Goal: Communication & Community: Answer question/provide support

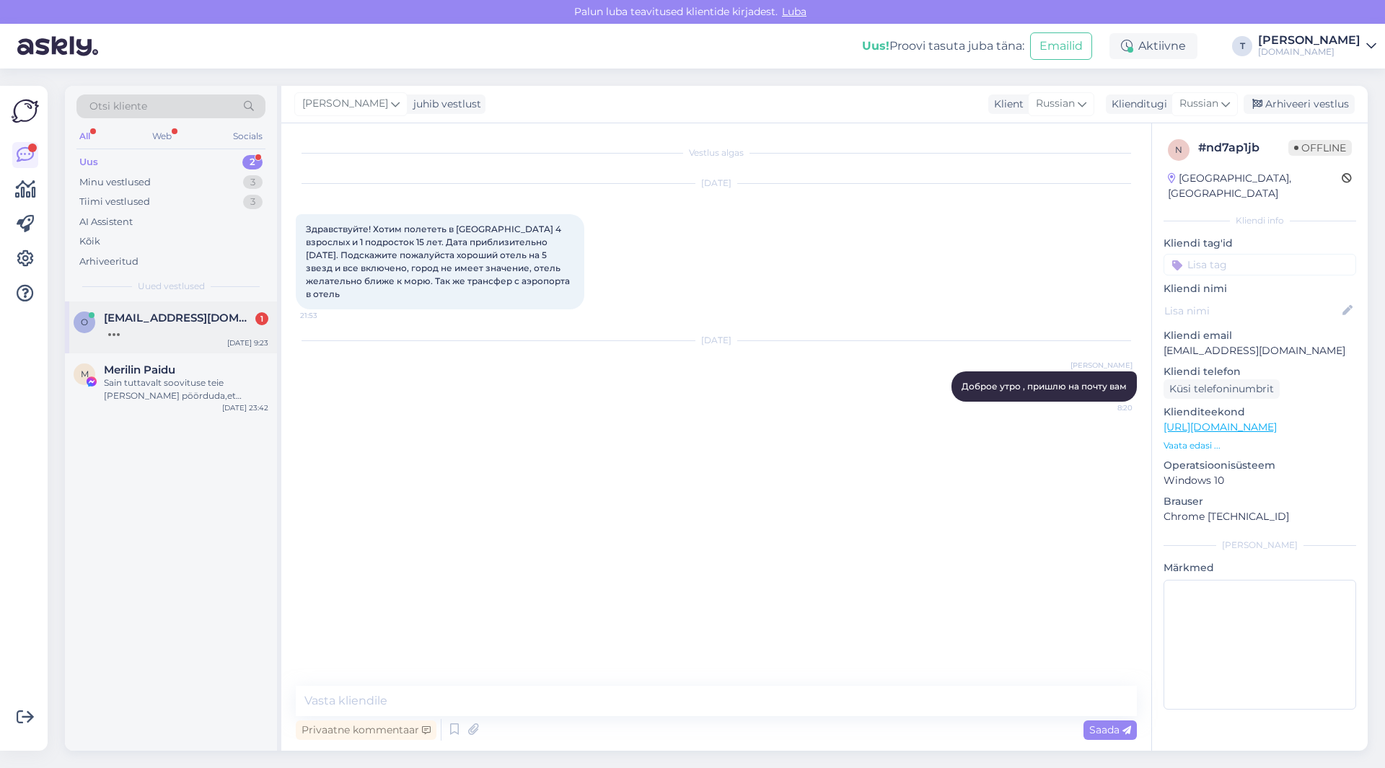
click at [159, 325] on div at bounding box center [186, 331] width 165 height 13
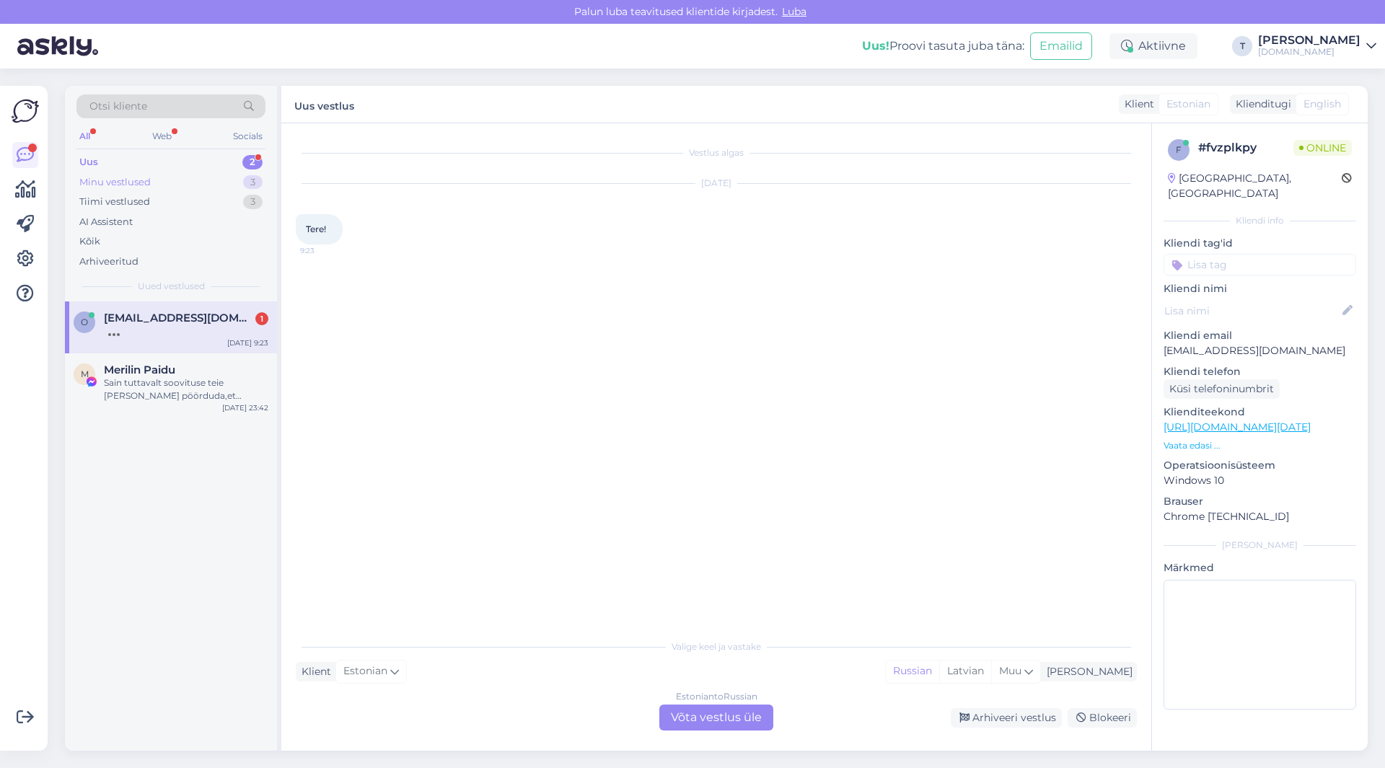
click at [164, 178] on div "Minu vestlused 3" at bounding box center [170, 182] width 189 height 20
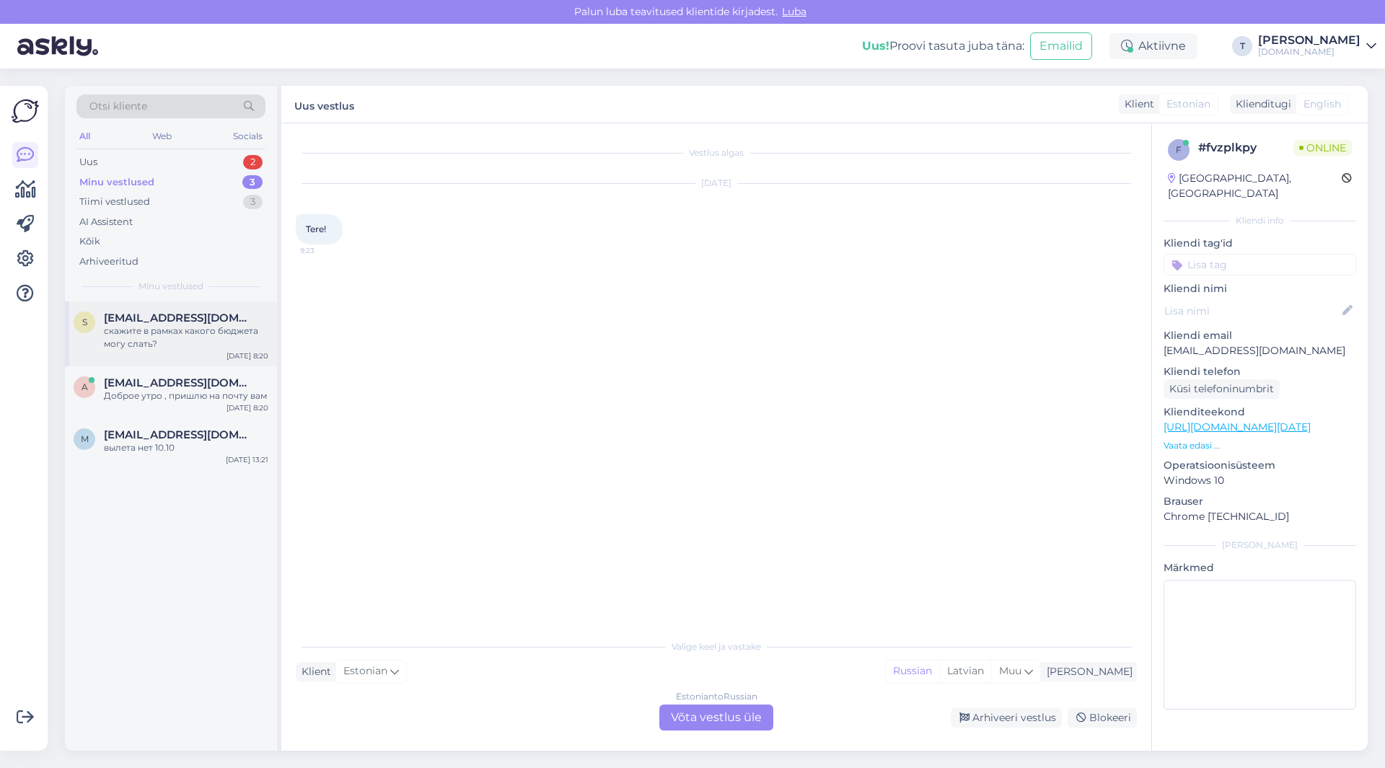
click at [157, 342] on div "скажите в рамках какого бюджета могу слать?" at bounding box center [186, 338] width 165 height 26
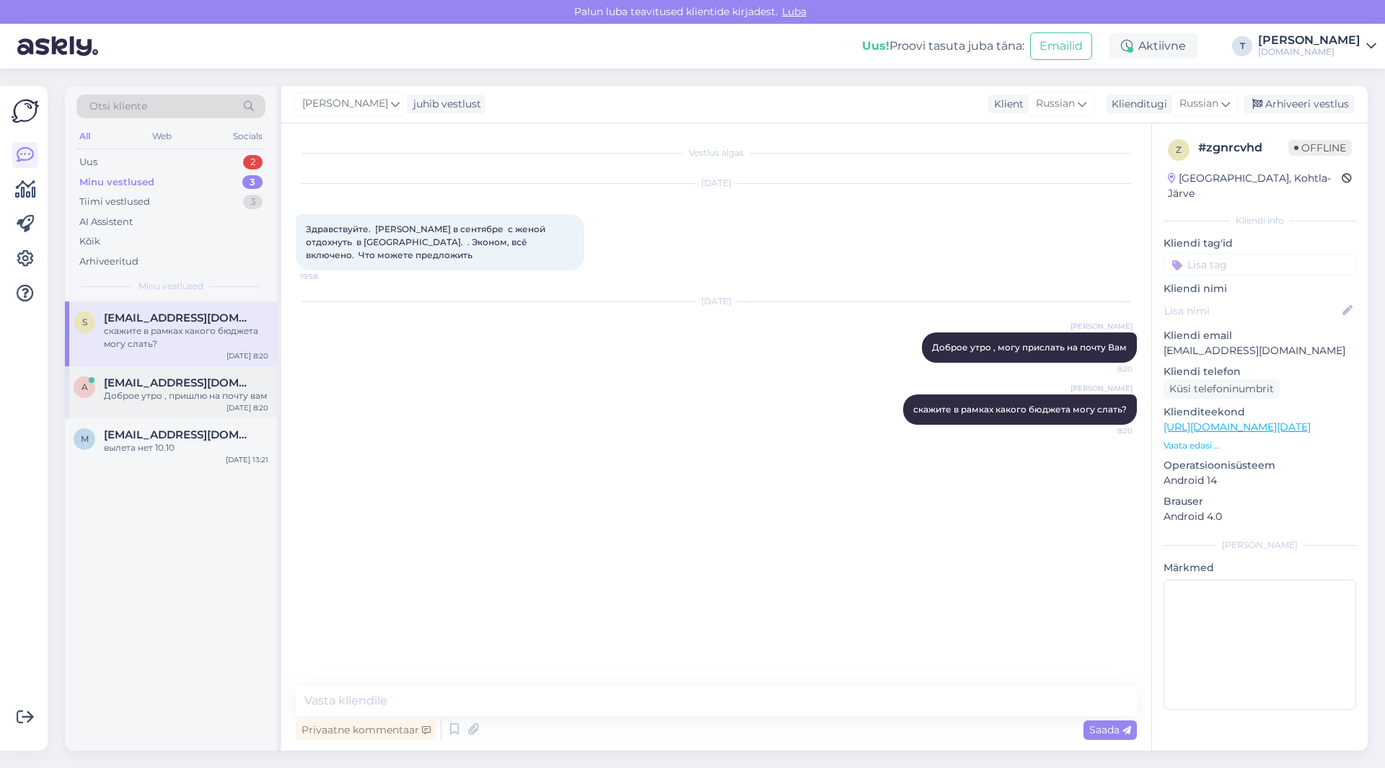
click at [167, 399] on div "Доброе утро , пришлю на почту вам" at bounding box center [186, 396] width 165 height 13
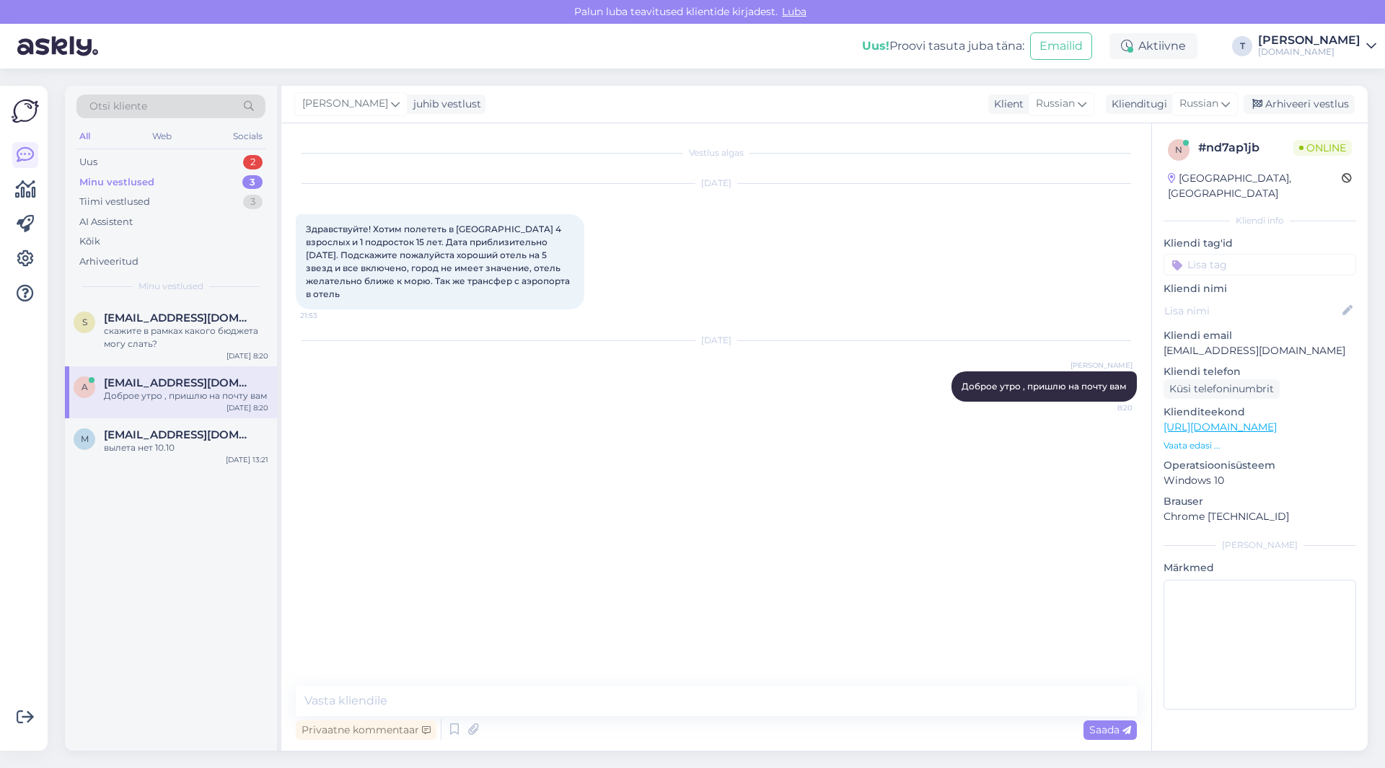
click at [1256, 343] on p "[EMAIL_ADDRESS][DOMAIN_NAME]" at bounding box center [1260, 350] width 193 height 15
click at [1244, 343] on p "[EMAIL_ADDRESS][DOMAIN_NAME]" at bounding box center [1260, 350] width 193 height 15
click at [1243, 343] on p "[EMAIL_ADDRESS][DOMAIN_NAME]" at bounding box center [1260, 350] width 193 height 15
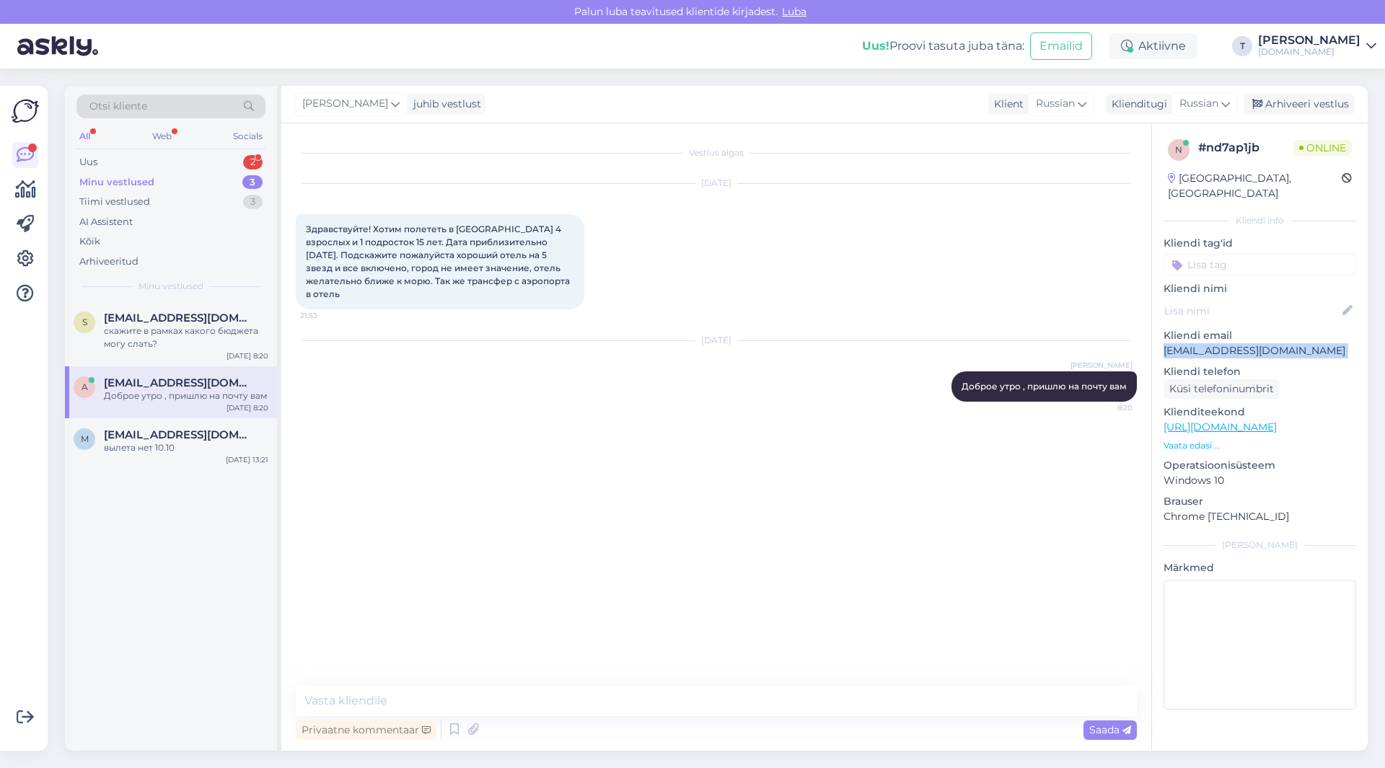
click at [1243, 343] on p "[EMAIL_ADDRESS][DOMAIN_NAME]" at bounding box center [1260, 350] width 193 height 15
copy p "[EMAIL_ADDRESS][DOMAIN_NAME]"
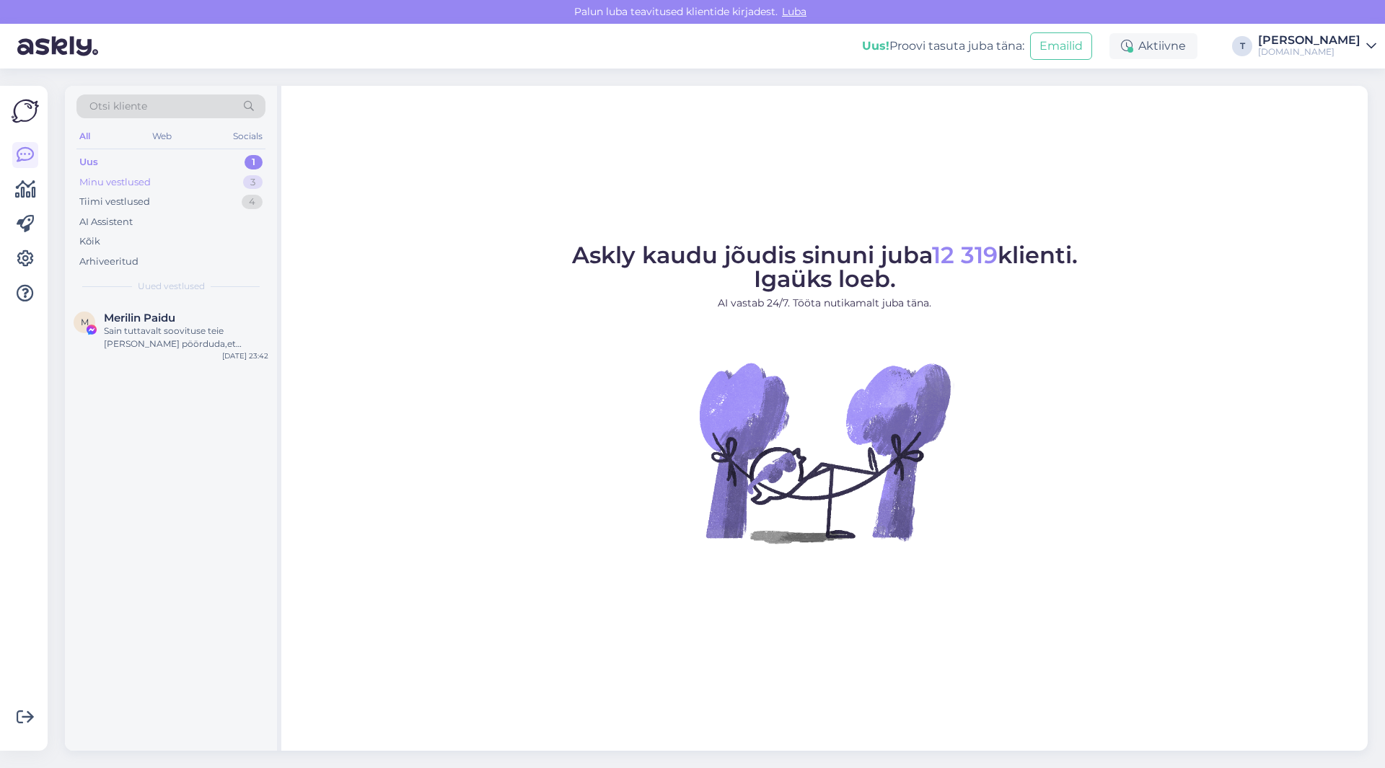
click at [177, 183] on div "Minu vestlused 3" at bounding box center [170, 182] width 189 height 20
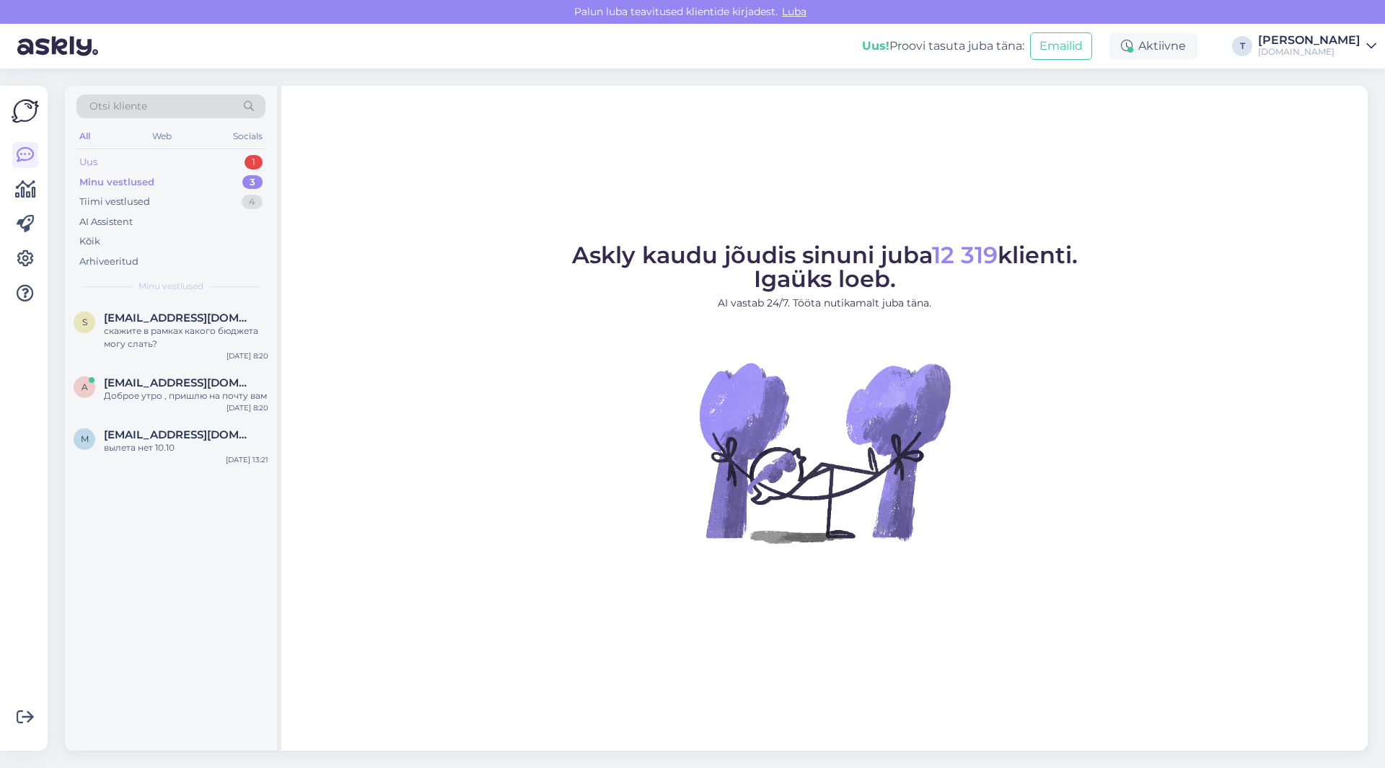
click at [186, 166] on div "Uus 1" at bounding box center [170, 162] width 189 height 20
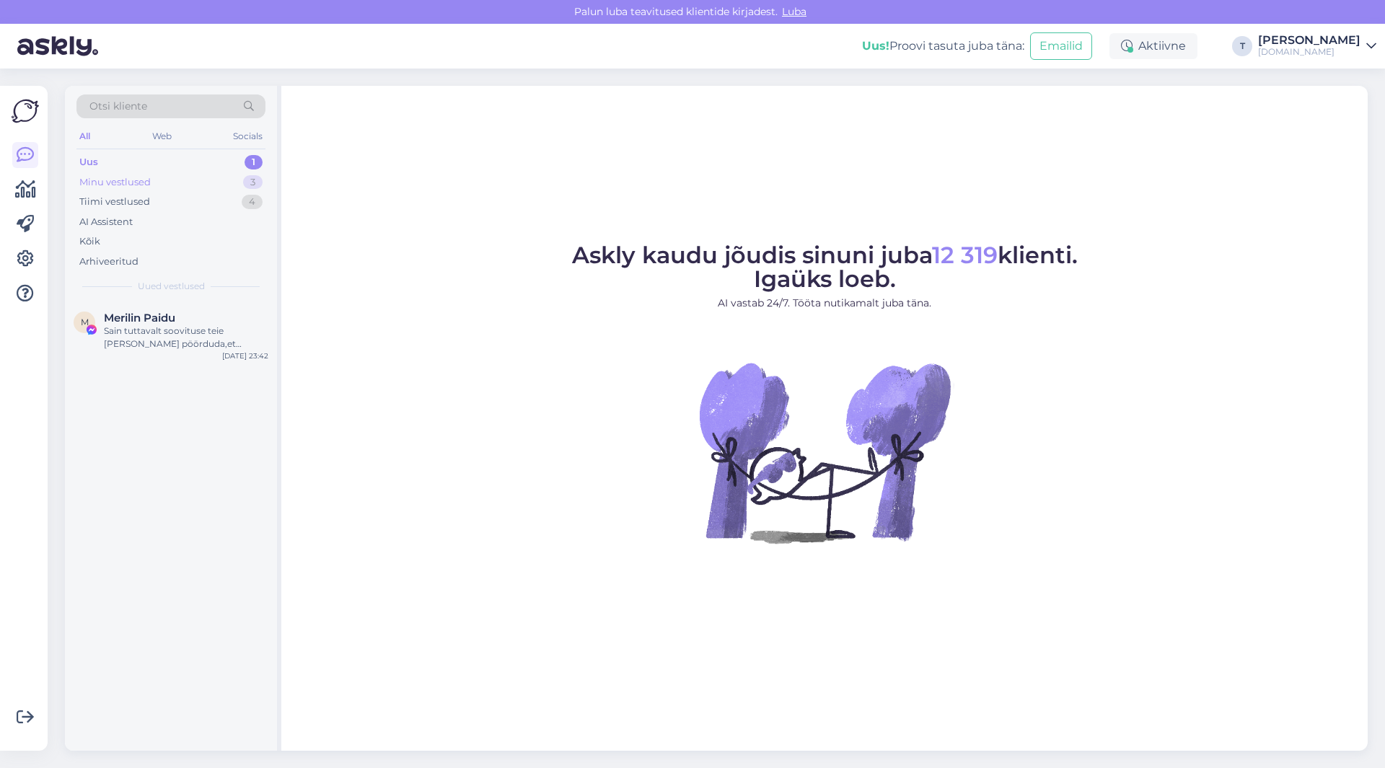
click at [185, 178] on div "Minu vestlused 3" at bounding box center [170, 182] width 189 height 20
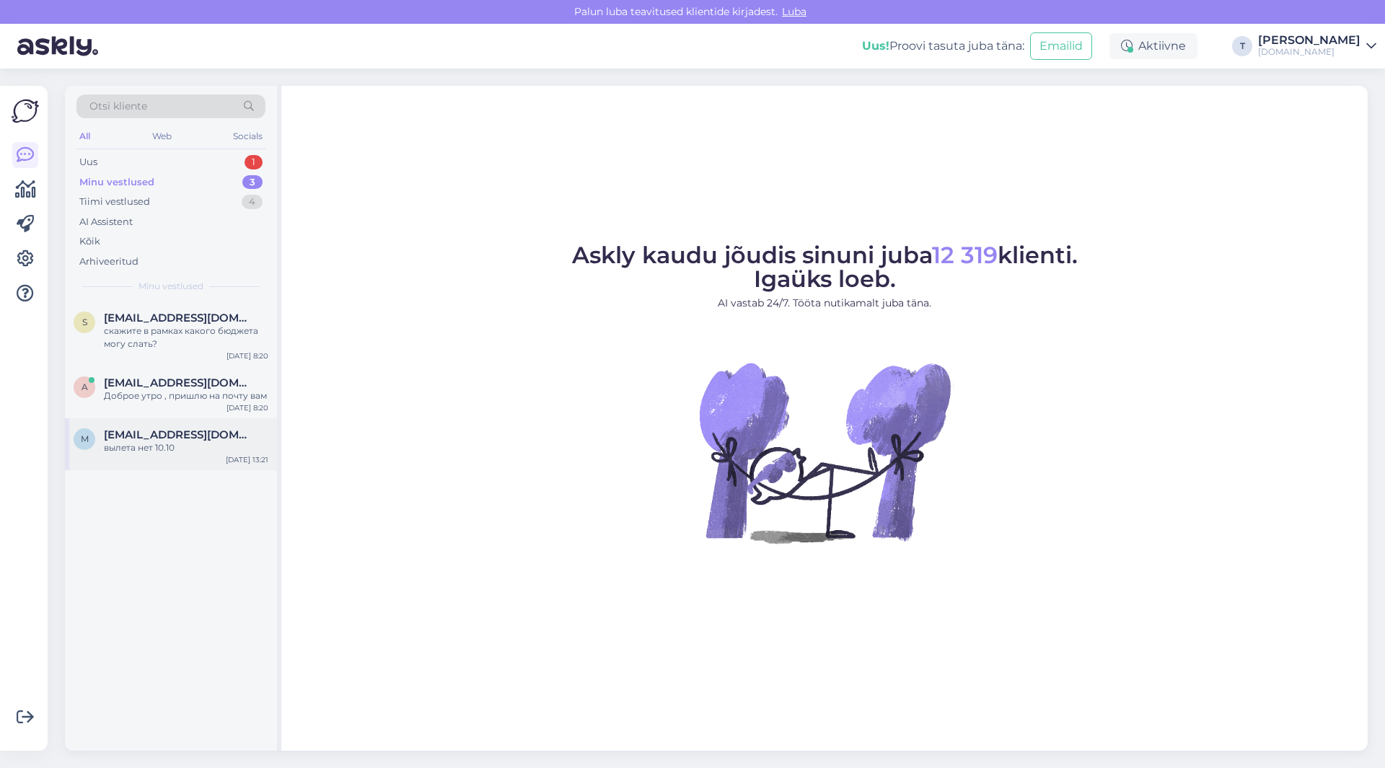
click at [203, 450] on div "вылета нет 10.10" at bounding box center [186, 448] width 165 height 13
